Goal: Transaction & Acquisition: Purchase product/service

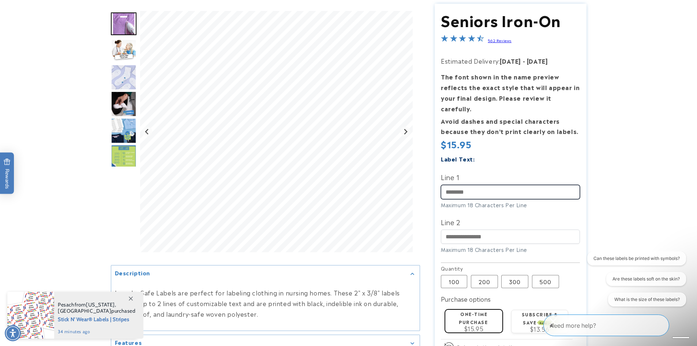
click at [466, 185] on input "Line 1" at bounding box center [510, 192] width 139 height 14
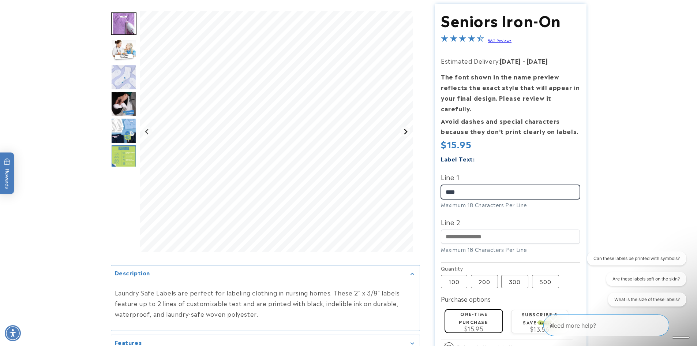
type input "****"
click at [408, 132] on button "Next slide" at bounding box center [405, 132] width 10 height 10
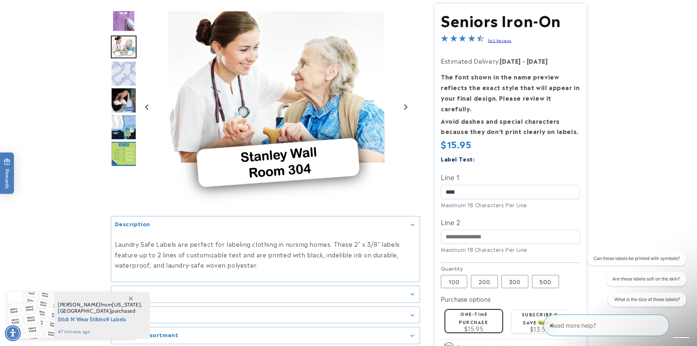
click at [408, 132] on div "Gallery Viewer" at bounding box center [276, 107] width 272 height 192
click at [403, 106] on icon "Next slide" at bounding box center [405, 107] width 6 height 6
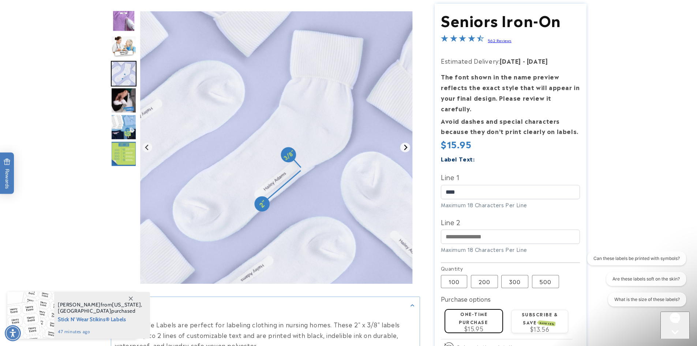
click at [403, 106] on img "Gallery Viewer" at bounding box center [276, 147] width 272 height 272
click at [404, 147] on icon "Next slide" at bounding box center [405, 147] width 6 height 6
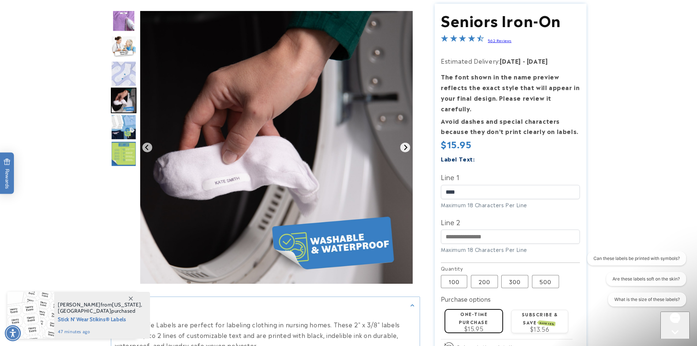
click at [404, 147] on icon "Next slide" at bounding box center [405, 147] width 6 height 6
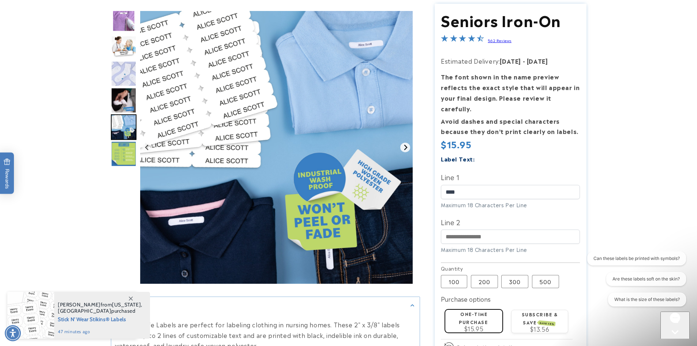
click at [404, 147] on icon "Next slide" at bounding box center [405, 147] width 6 height 6
